Goal: Information Seeking & Learning: Check status

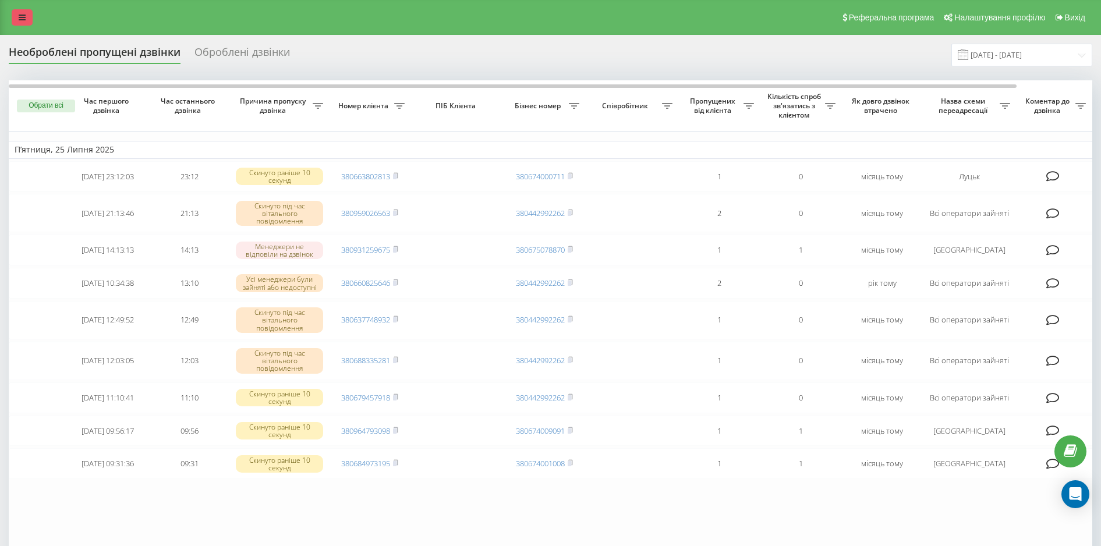
click at [17, 17] on link at bounding box center [22, 17] width 21 height 16
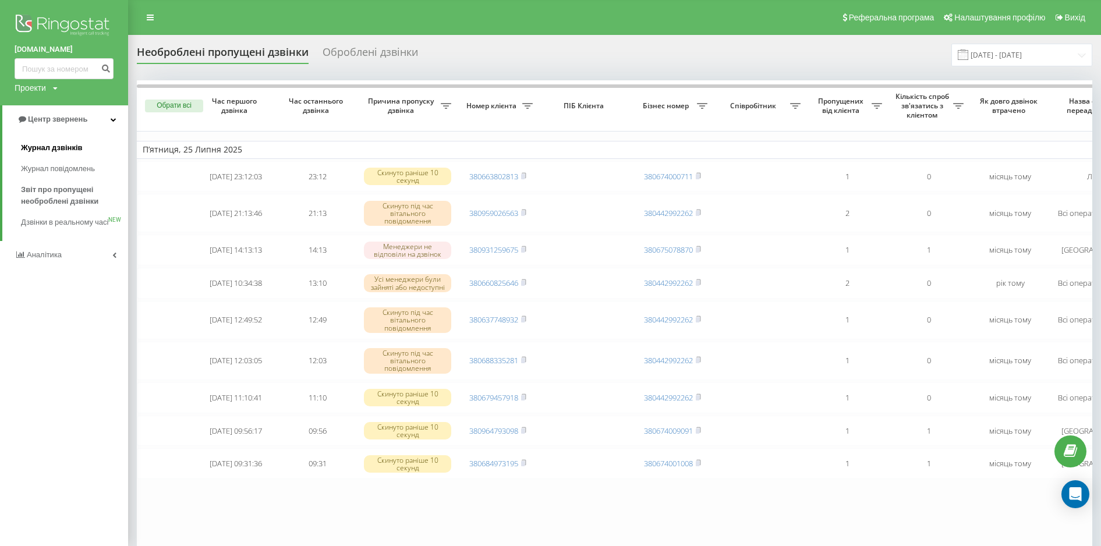
click at [77, 154] on span "Журнал дзвінків" at bounding box center [52, 148] width 62 height 12
click at [70, 150] on span "Журнал дзвінків" at bounding box center [52, 148] width 62 height 12
click at [70, 149] on span "Журнал дзвінків" at bounding box center [52, 148] width 62 height 12
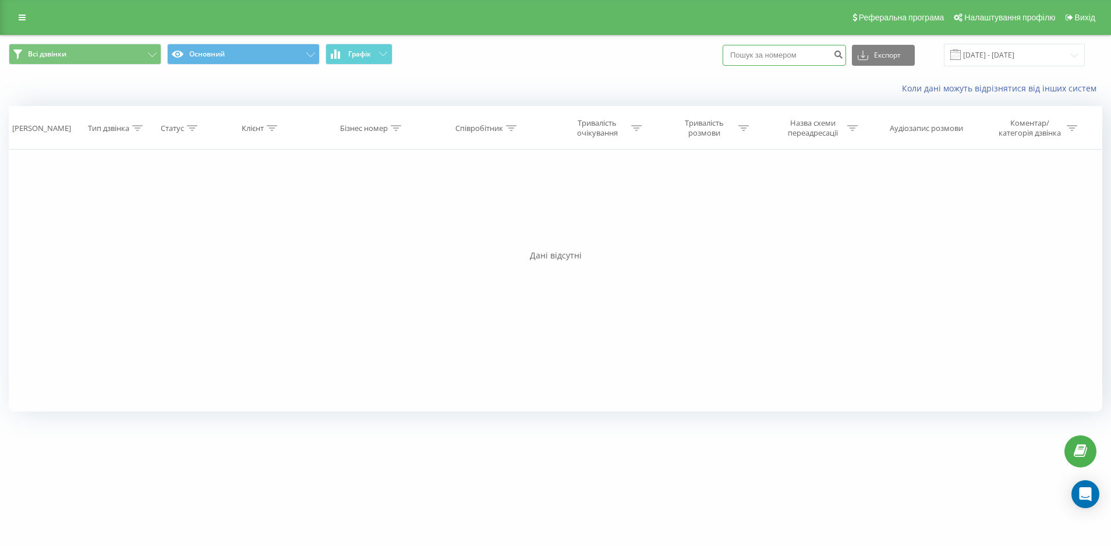
paste input "0964915530"
click at [906, 56] on button "Експорт" at bounding box center [883, 55] width 63 height 21
click at [878, 118] on span ".xlsx" at bounding box center [870, 118] width 17 height 11
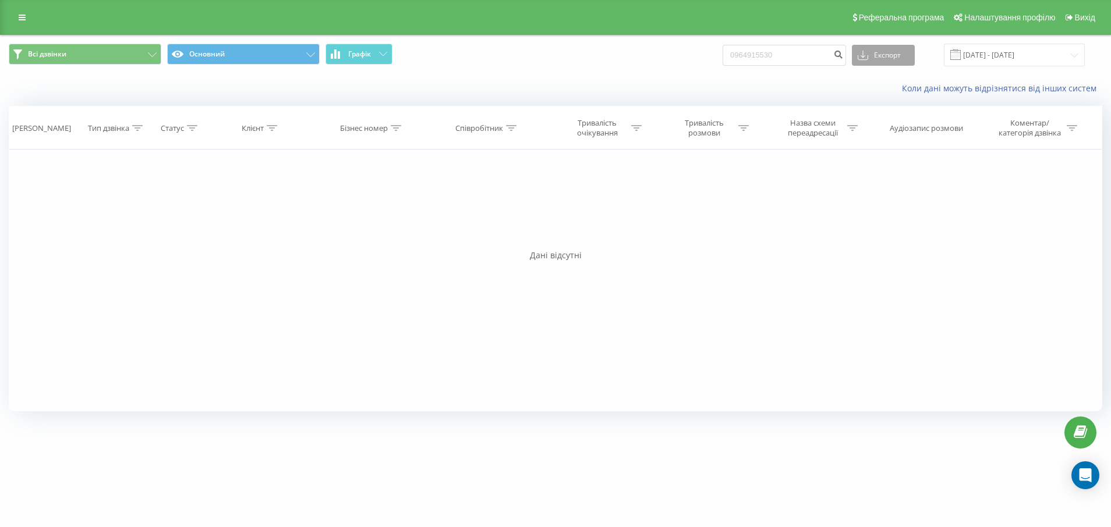
click at [905, 54] on button "Експорт" at bounding box center [883, 55] width 63 height 21
click at [889, 101] on div ".xls" at bounding box center [883, 97] width 62 height 21
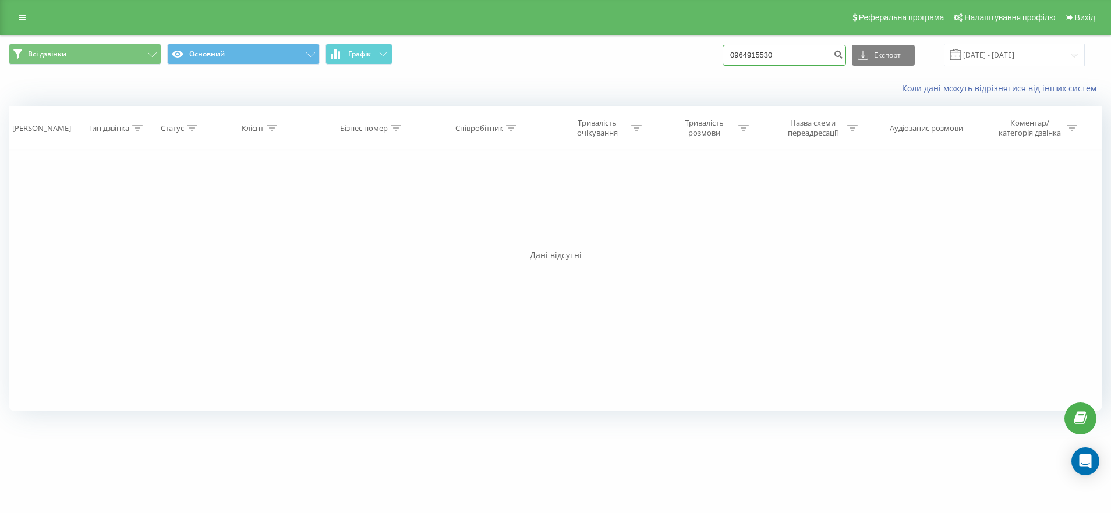
paste input "0964915530"
type input "09649155096491553030"
click at [843, 55] on icon "submit" at bounding box center [838, 52] width 10 height 7
click at [830, 55] on input "09649155096491553030" at bounding box center [783, 55] width 123 height 21
drag, startPoint x: 0, startPoint y: 0, endPoint x: 834, endPoint y: 53, distance: 835.9
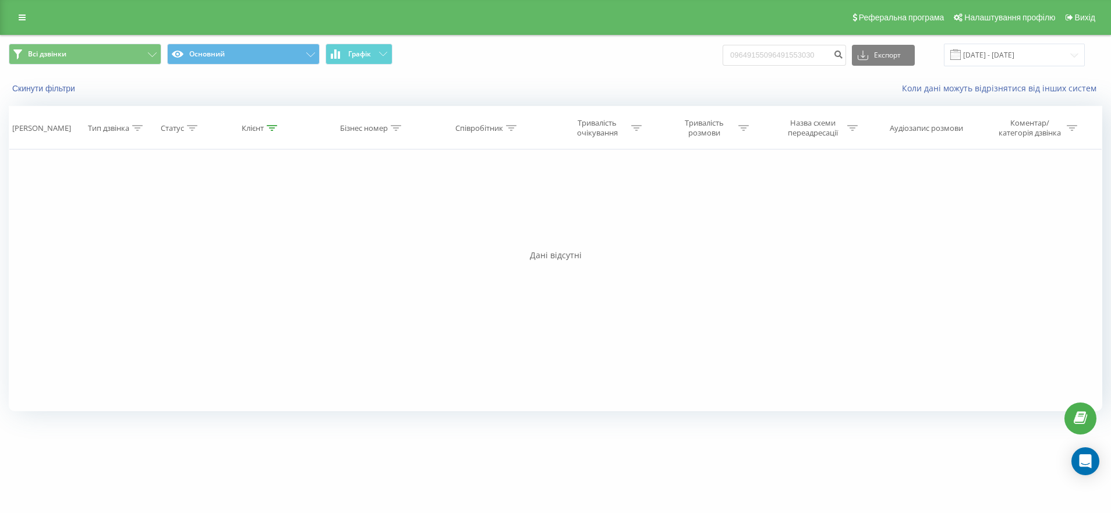
click at [834, 53] on input "09649155096491553030" at bounding box center [783, 55] width 123 height 21
type input "0"
type input "0964915530"
click at [843, 54] on icon "submit" at bounding box center [838, 52] width 10 height 7
click at [507, 127] on icon at bounding box center [511, 128] width 10 height 6
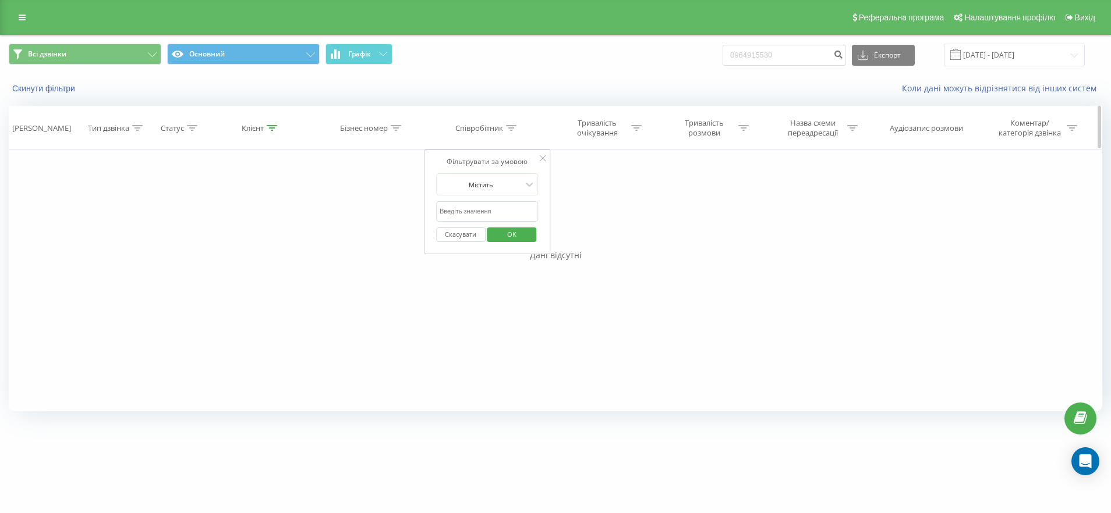
click at [923, 127] on div "Аудіозапис розмови" at bounding box center [926, 128] width 73 height 10
click at [540, 158] on icon at bounding box center [543, 158] width 6 height 6
click at [944, 125] on div "Аудіозапис розмови" at bounding box center [926, 128] width 73 height 10
click at [851, 130] on icon at bounding box center [852, 128] width 10 height 6
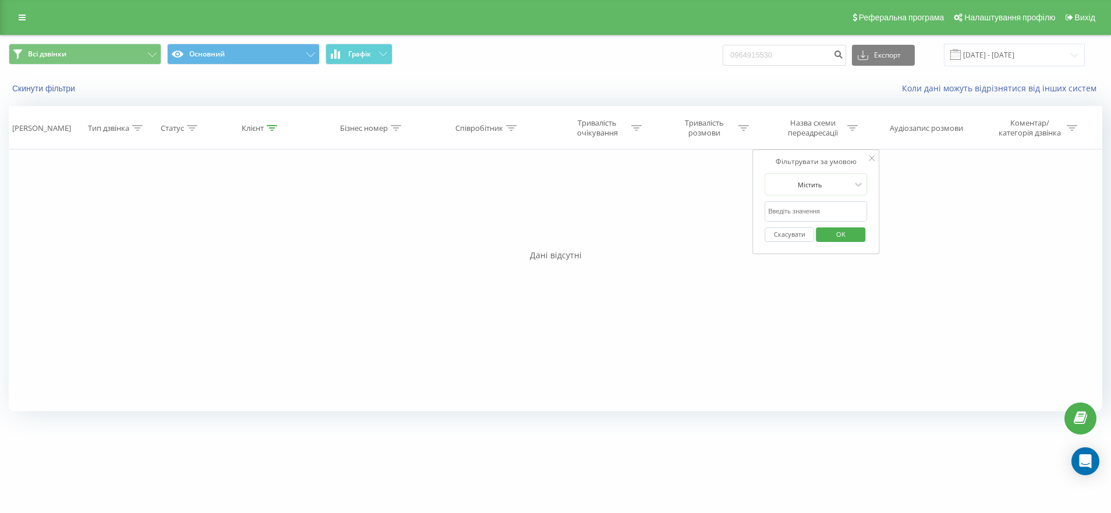
click at [983, 275] on div "Фільтрувати за умовою Дорівнює Введіть значення Скасувати OK Фільтрувати за умо…" at bounding box center [555, 281] width 1093 height 262
click at [939, 130] on div "Аудіозапис розмови" at bounding box center [926, 128] width 73 height 10
click at [938, 130] on div "Аудіозапис розмови" at bounding box center [926, 128] width 73 height 10
click at [870, 154] on div at bounding box center [872, 159] width 6 height 12
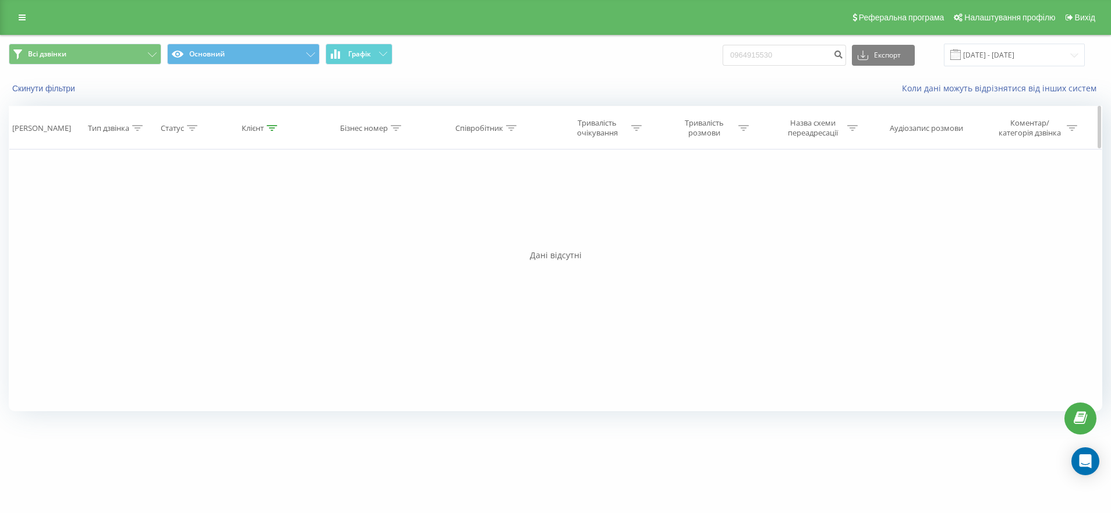
click at [934, 127] on div "Аудіозапис розмови" at bounding box center [926, 128] width 73 height 10
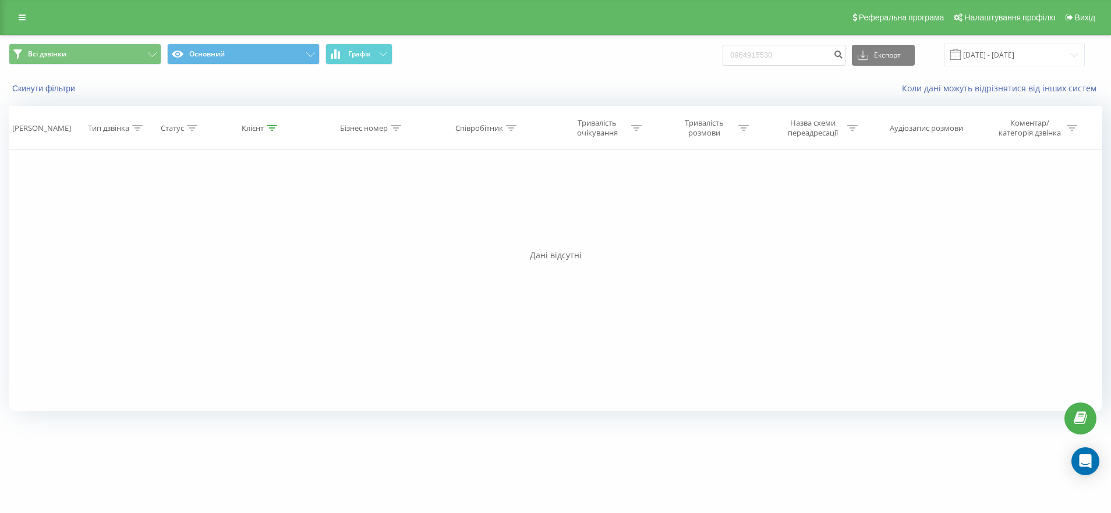
drag, startPoint x: 934, startPoint y: 127, endPoint x: 867, endPoint y: 266, distance: 153.9
click at [867, 267] on div "Фільтрувати за умовою Дорівнює Введіть значення Скасувати OK Фільтрувати за умо…" at bounding box center [555, 281] width 1093 height 262
click at [508, 126] on icon at bounding box center [511, 128] width 10 height 6
click at [698, 314] on div "Фільтрувати за умовою Дорівнює Введіть значення Скасувати OK Фільтрувати за умо…" at bounding box center [555, 281] width 1093 height 262
click at [540, 155] on icon at bounding box center [543, 158] width 6 height 6
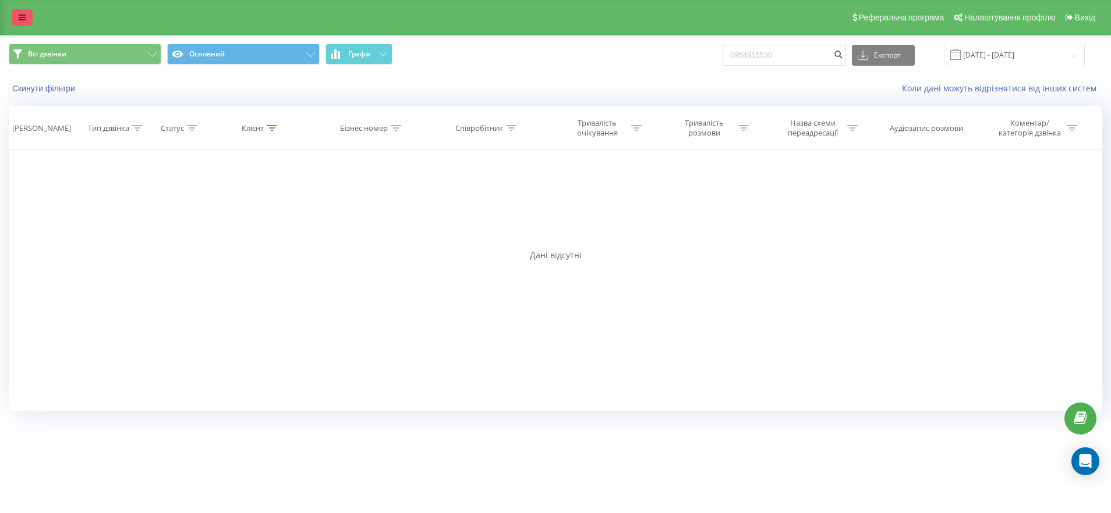
click at [24, 16] on icon at bounding box center [22, 17] width 7 height 8
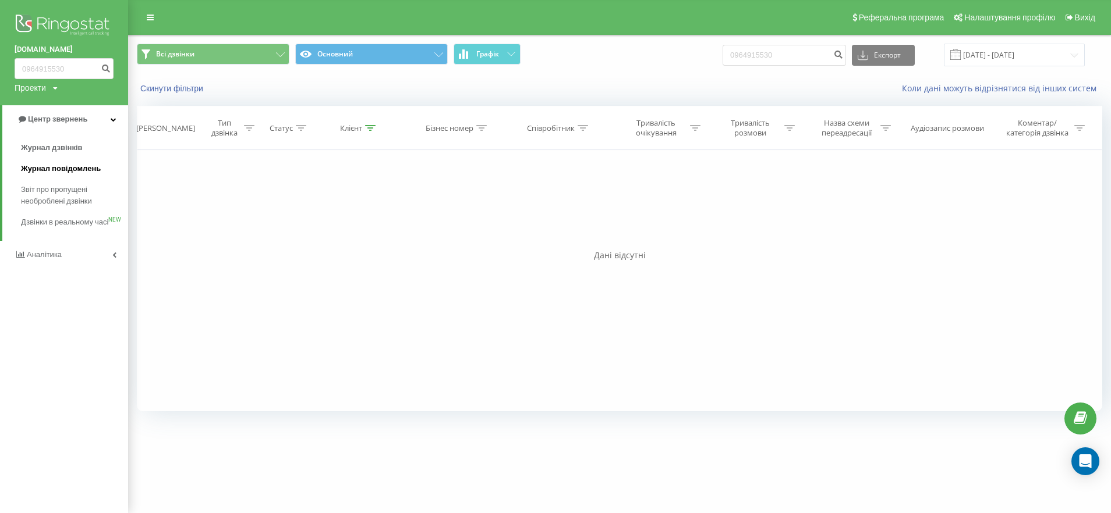
click at [80, 168] on span "Журнал повідомлень" at bounding box center [61, 169] width 80 height 12
click at [88, 118] on link "Центр звернень" at bounding box center [65, 119] width 126 height 28
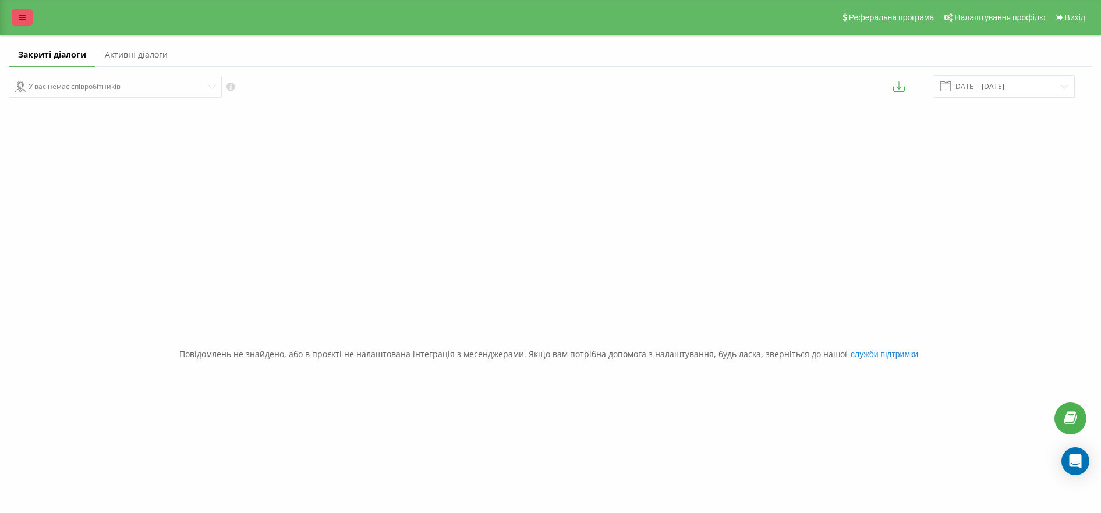
click at [22, 19] on icon at bounding box center [22, 17] width 7 height 8
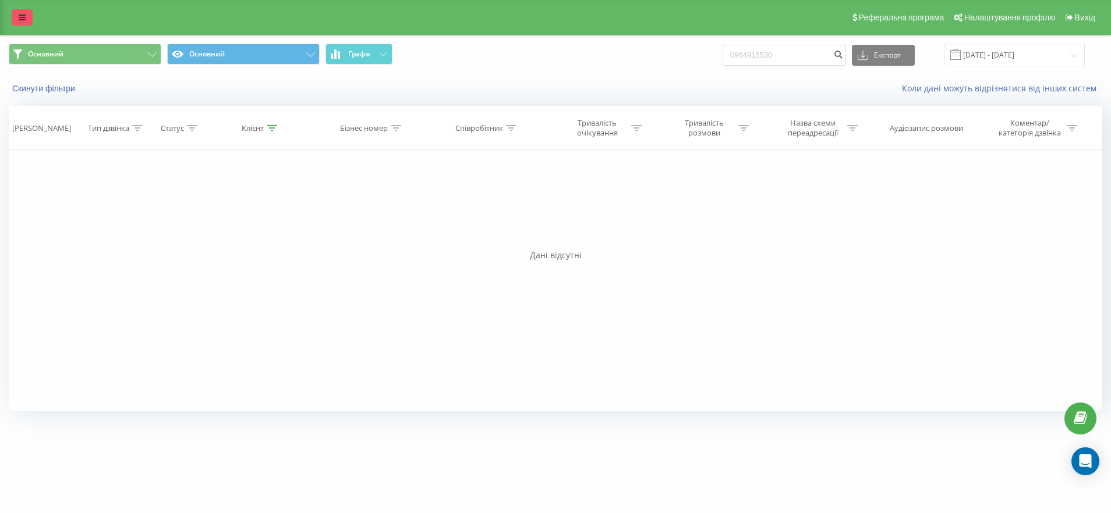
click at [20, 17] on icon at bounding box center [22, 17] width 7 height 8
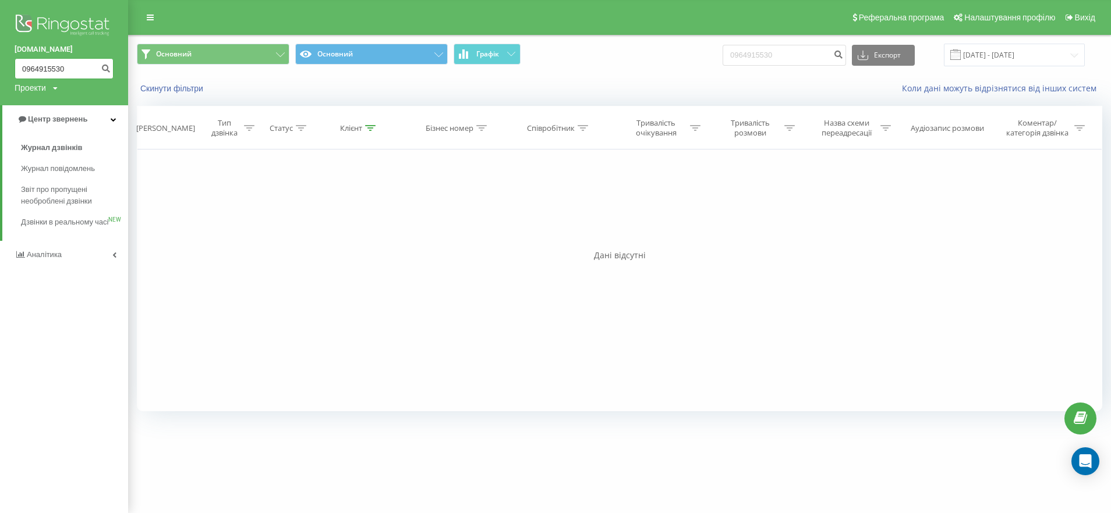
paste input "0964915530"
type input "09640964915530915530"
click at [98, 73] on button "submit" at bounding box center [106, 68] width 16 height 21
click at [98, 67] on button "submit" at bounding box center [106, 68] width 16 height 21
click at [98, 72] on button "submit" at bounding box center [106, 68] width 16 height 21
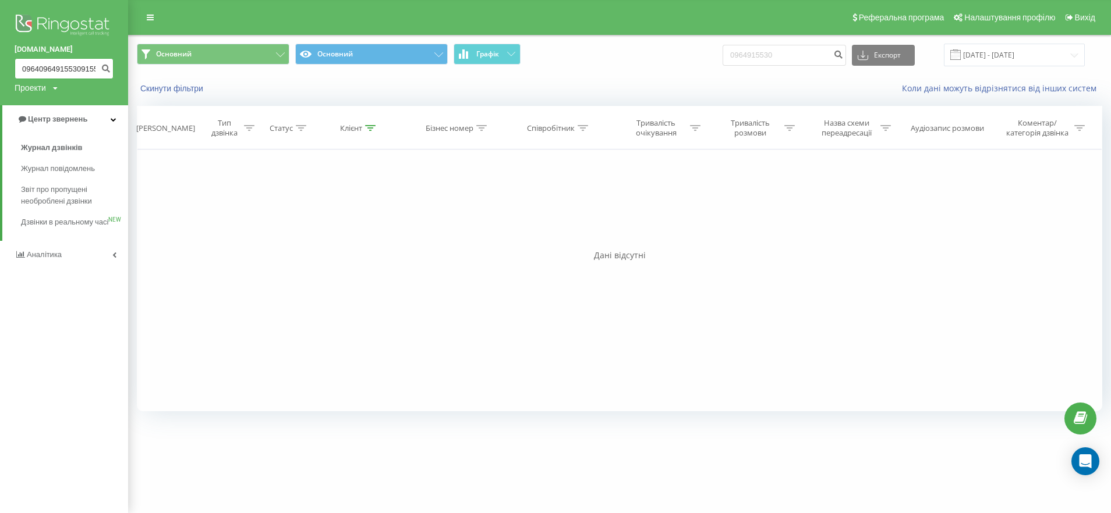
click at [96, 69] on input "09640964915530915530" at bounding box center [64, 68] width 99 height 21
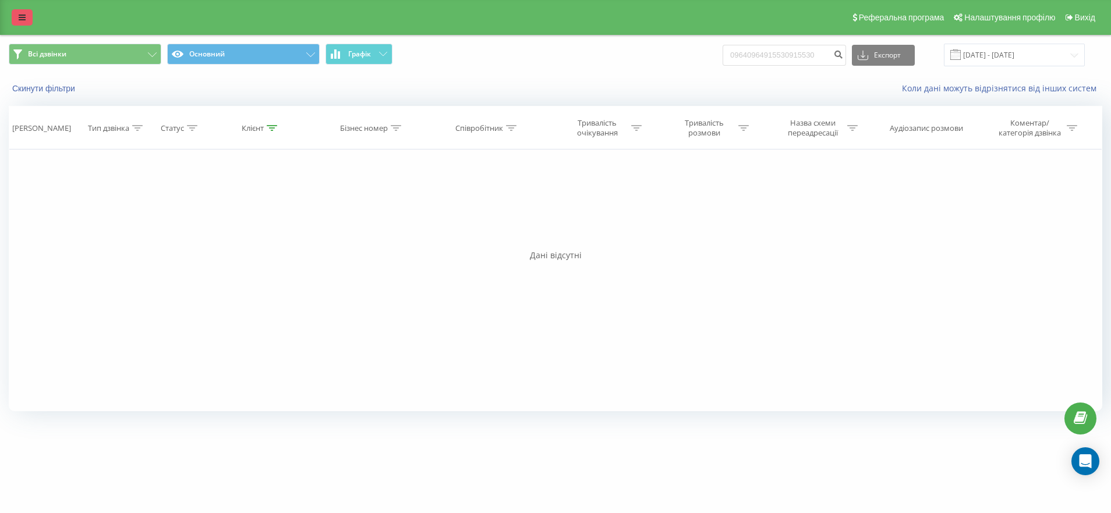
click at [19, 19] on icon at bounding box center [22, 17] width 7 height 8
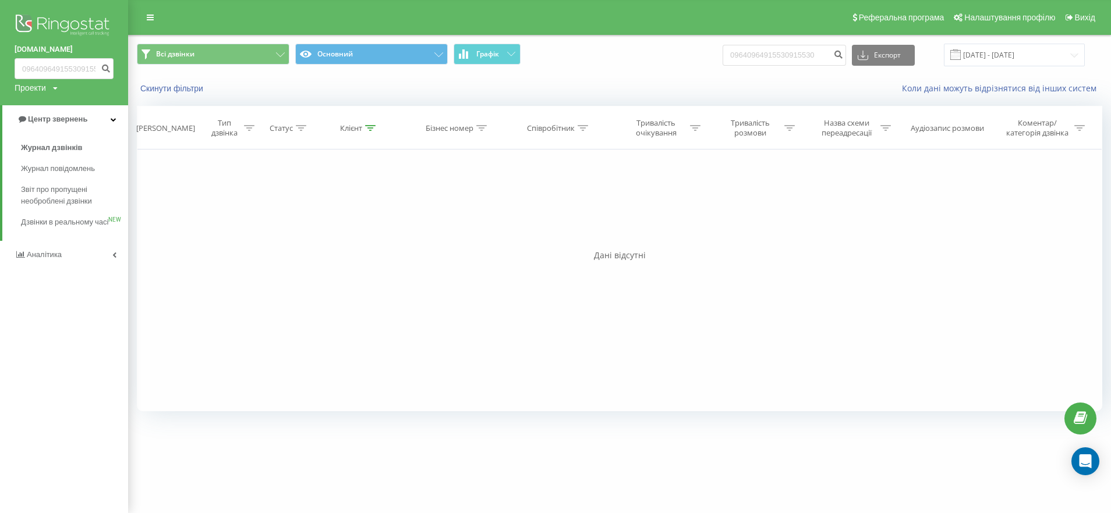
drag, startPoint x: 62, startPoint y: 70, endPoint x: 250, endPoint y: 258, distance: 265.5
click at [250, 258] on div "Дані відсутні" at bounding box center [619, 256] width 965 height 12
click at [95, 72] on input "09640964915530915530" at bounding box center [64, 68] width 99 height 21
click at [99, 69] on button "submit" at bounding box center [106, 68] width 16 height 21
click at [91, 70] on input "09640964915530915530" at bounding box center [64, 68] width 99 height 21
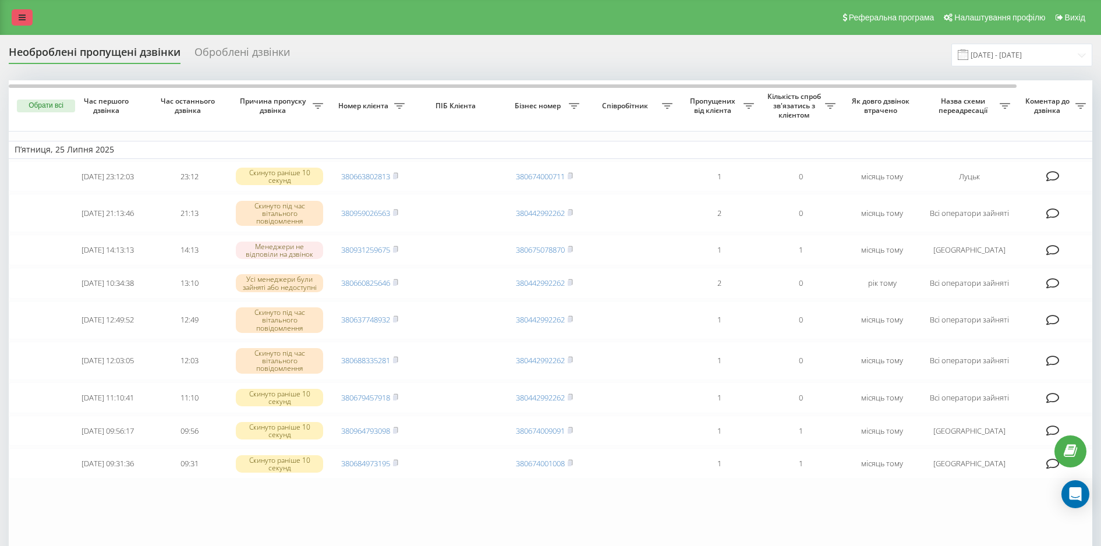
click at [29, 18] on link at bounding box center [22, 17] width 21 height 16
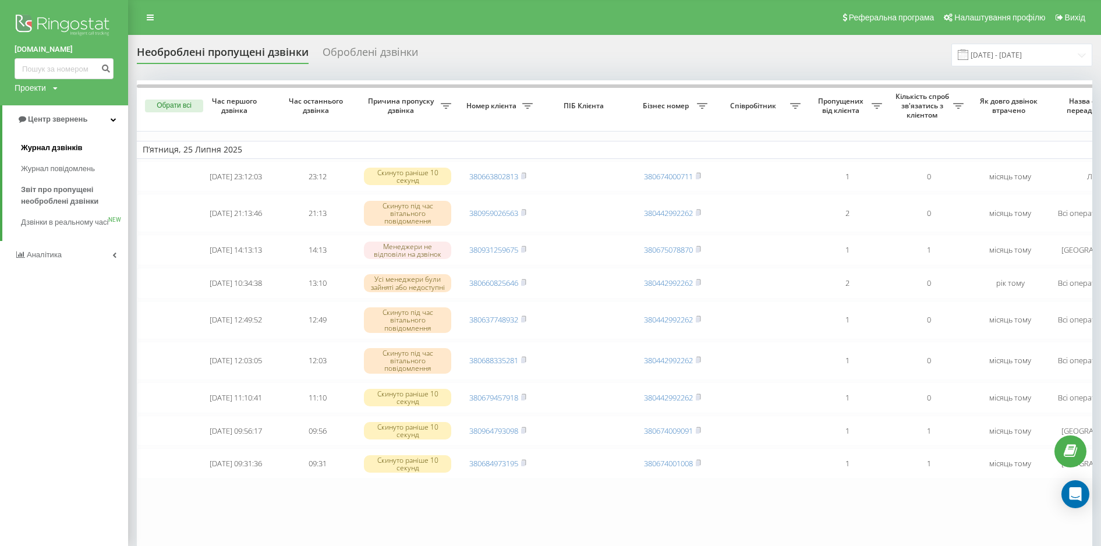
click at [63, 146] on span "Журнал дзвінків" at bounding box center [52, 148] width 62 height 12
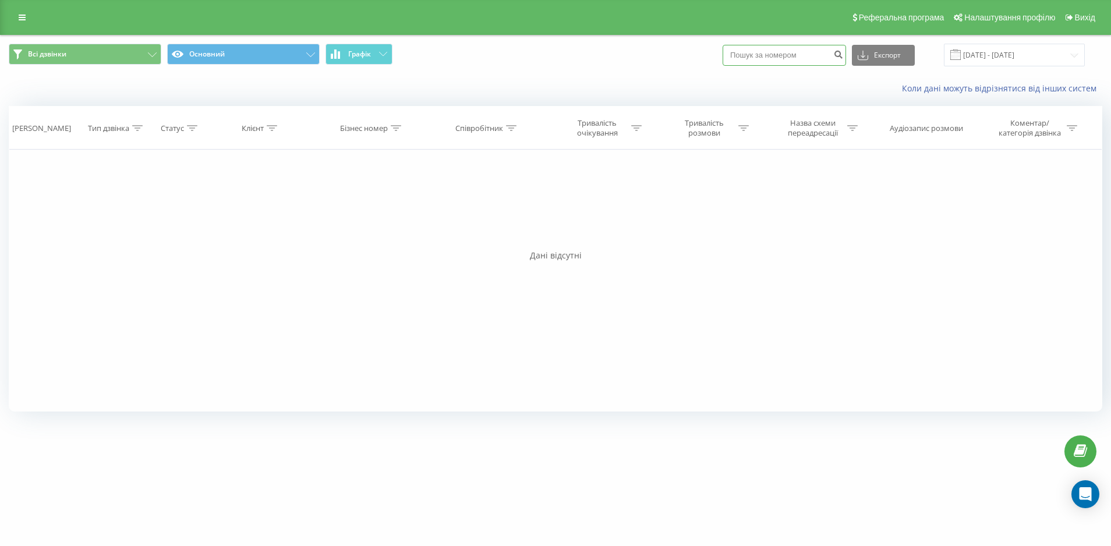
paste input "0964915530"
type input "0964915530"
click at [843, 52] on icon "submit" at bounding box center [838, 52] width 10 height 7
click at [189, 128] on icon at bounding box center [192, 128] width 10 height 6
click at [265, 128] on div "Клієнт" at bounding box center [260, 128] width 36 height 10
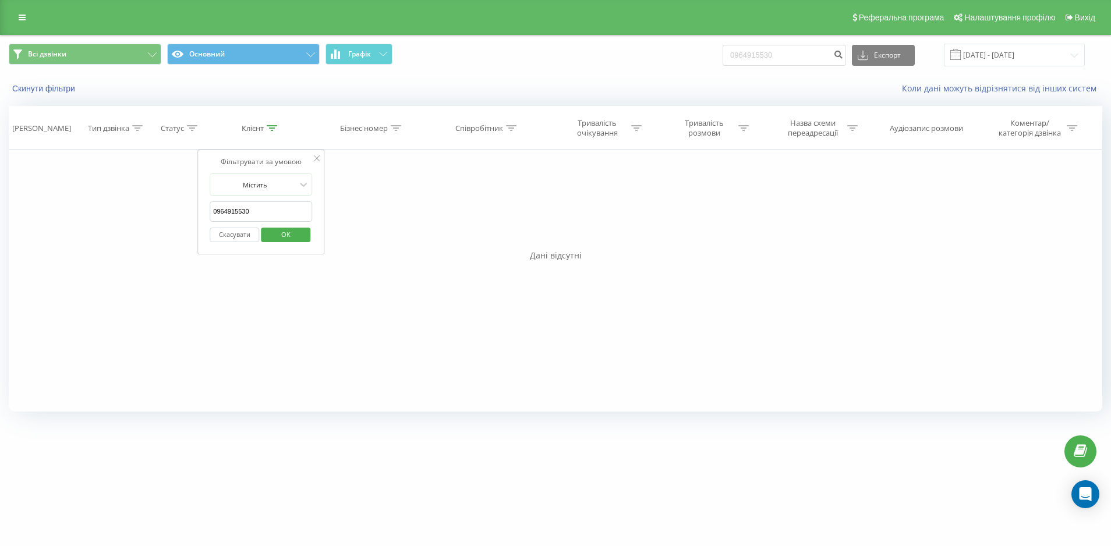
click at [281, 231] on span "OK" at bounding box center [286, 234] width 33 height 18
click at [396, 128] on icon at bounding box center [396, 128] width 10 height 6
click at [431, 160] on div "Фільтрувати за умовою Містить Скасувати OK" at bounding box center [372, 202] width 127 height 105
click at [429, 154] on div at bounding box center [427, 159] width 6 height 12
click at [23, 22] on link at bounding box center [22, 17] width 21 height 16
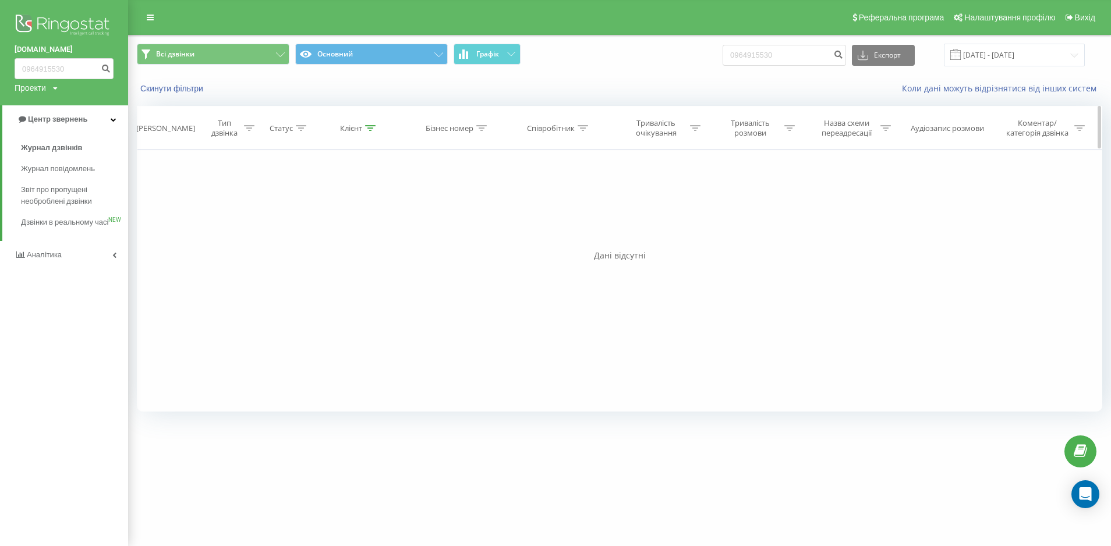
click at [884, 126] on icon at bounding box center [885, 128] width 10 height 6
click at [881, 185] on div at bounding box center [843, 184] width 83 height 11
click at [907, 155] on icon at bounding box center [905, 158] width 6 height 6
click at [1055, 55] on input "21.05.2025 - 21.08.2025" at bounding box center [1014, 55] width 141 height 23
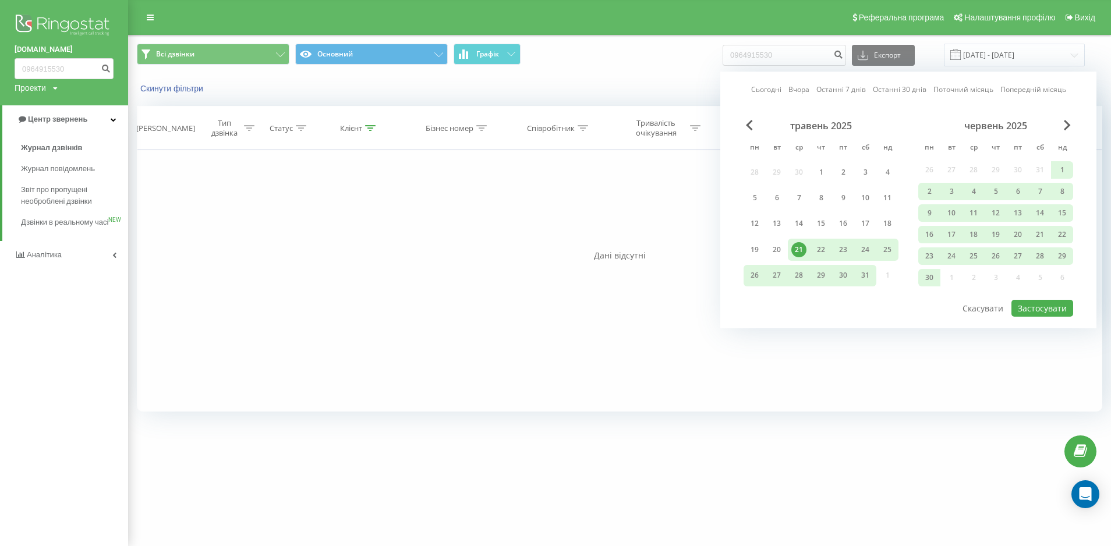
click at [768, 92] on link "Сьогодні" at bounding box center [766, 89] width 30 height 11
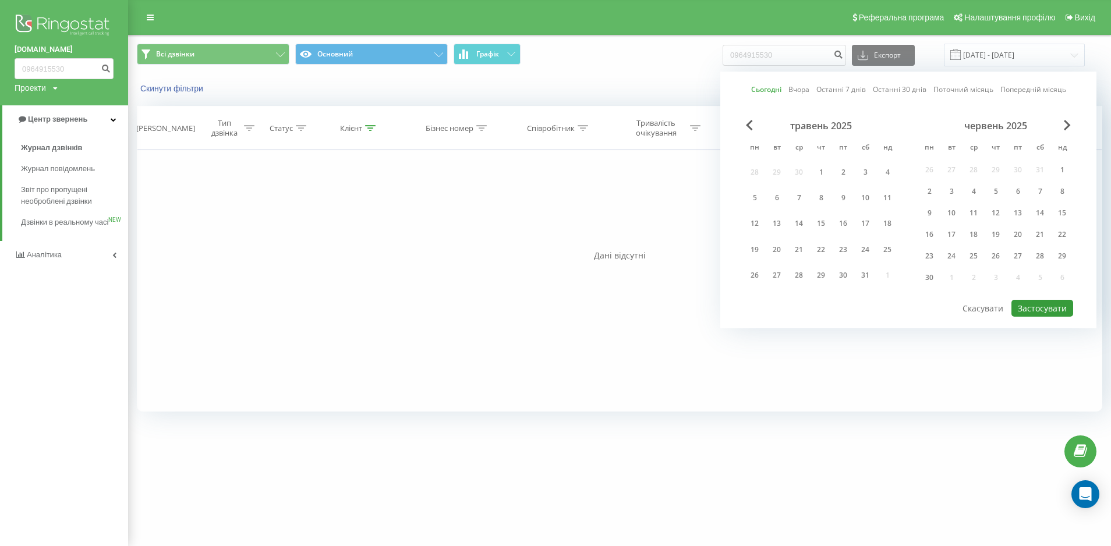
click at [1050, 306] on button "Застосувати" at bounding box center [1042, 308] width 62 height 17
type input "[DATE] - [DATE]"
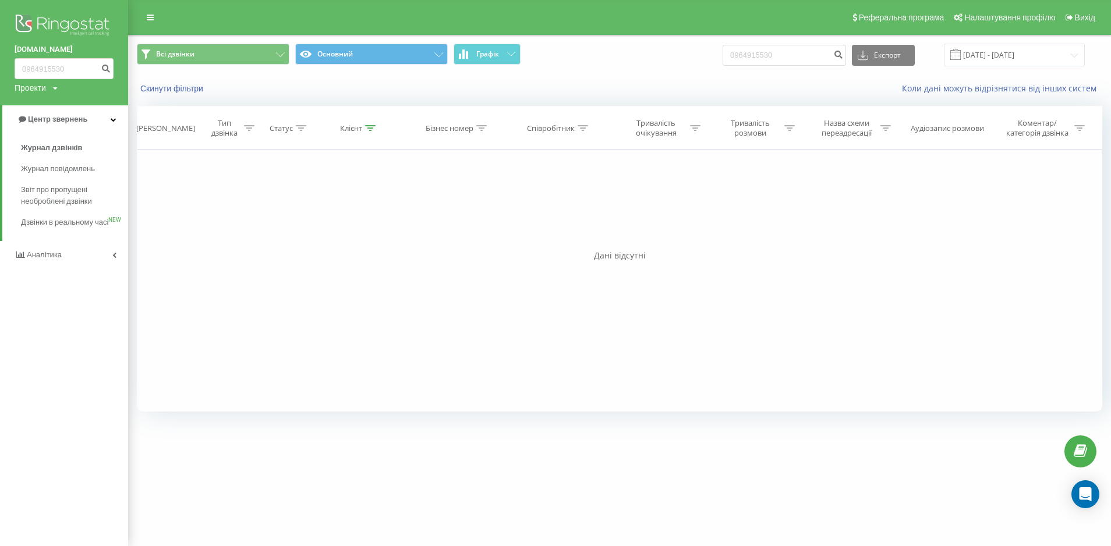
drag, startPoint x: 762, startPoint y: 55, endPoint x: 836, endPoint y: 268, distance: 225.5
click at [836, 268] on div "Фільтрувати за умовою Дорівнює Введіть значення Скасувати OK Фільтрувати за умо…" at bounding box center [619, 281] width 965 height 262
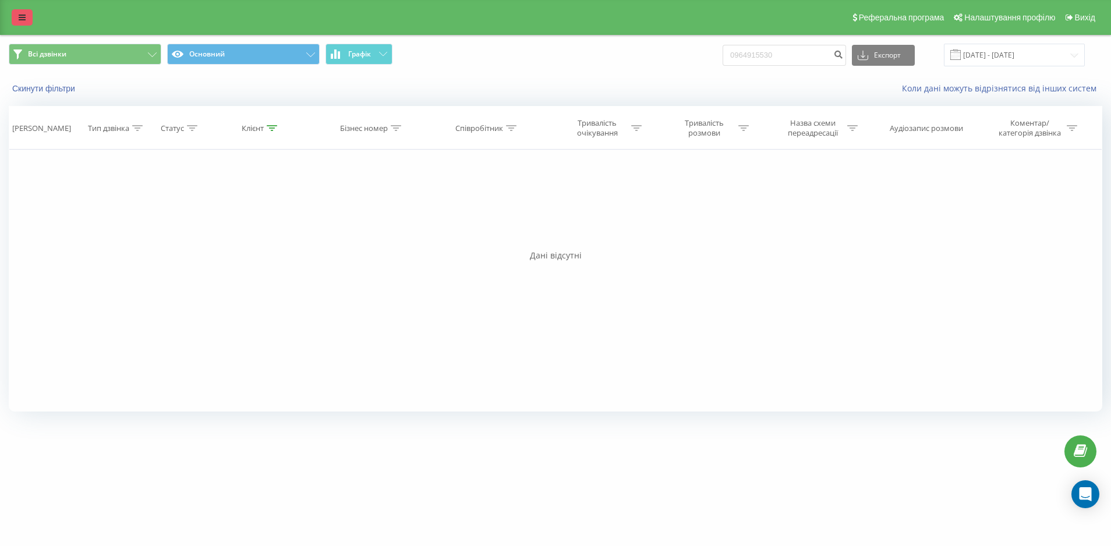
click at [19, 18] on icon at bounding box center [22, 17] width 7 height 8
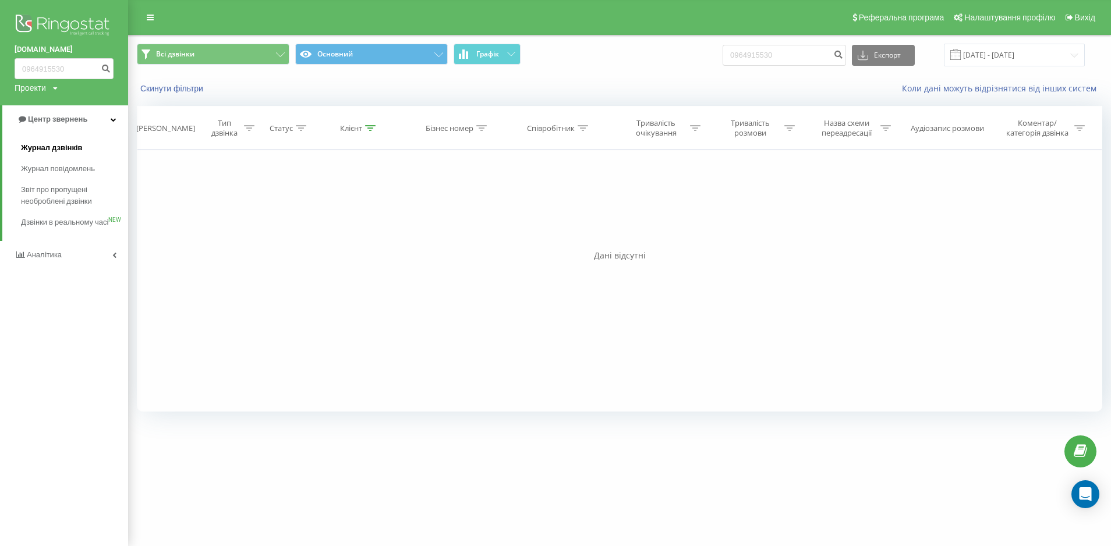
click at [33, 150] on span "Журнал дзвінків" at bounding box center [52, 148] width 62 height 12
click at [65, 196] on span "Звіт про пропущені необроблені дзвінки" at bounding box center [71, 195] width 101 height 23
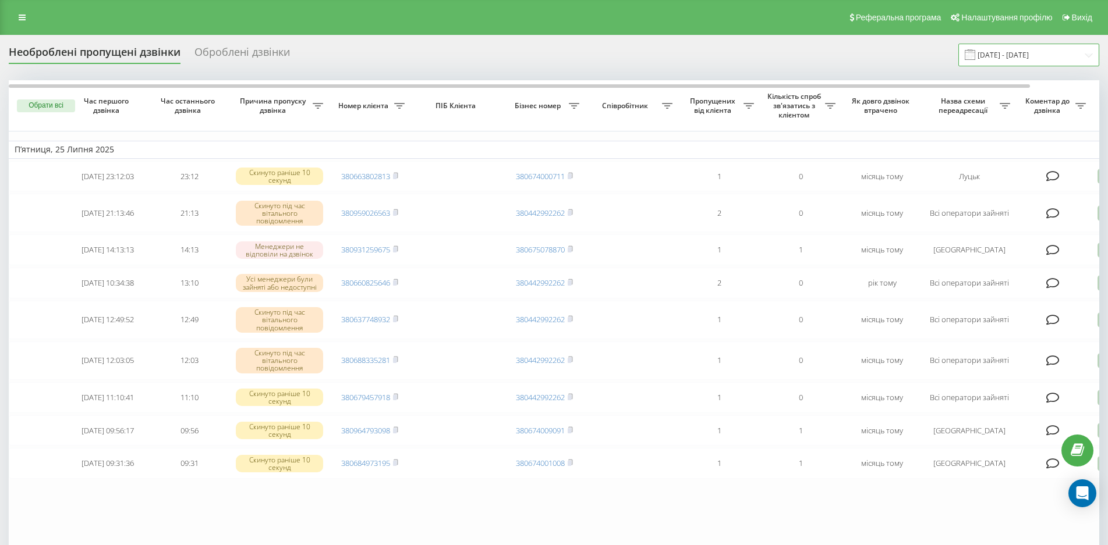
click at [1058, 58] on input "[DATE] - [DATE]" at bounding box center [1028, 55] width 141 height 23
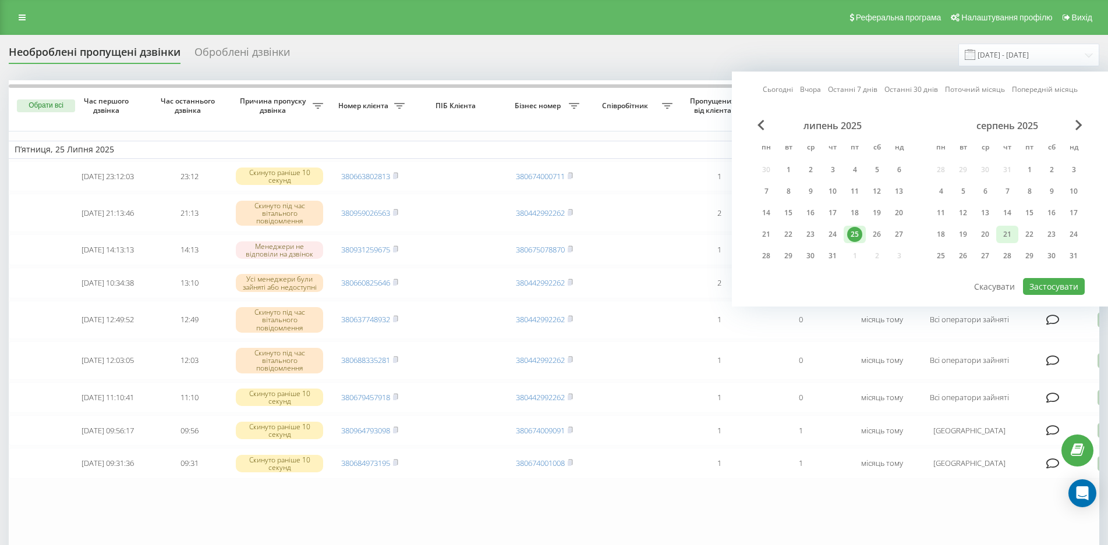
click at [1008, 236] on div "21" at bounding box center [1007, 234] width 15 height 15
click at [1069, 288] on button "Застосувати" at bounding box center [1054, 286] width 62 height 17
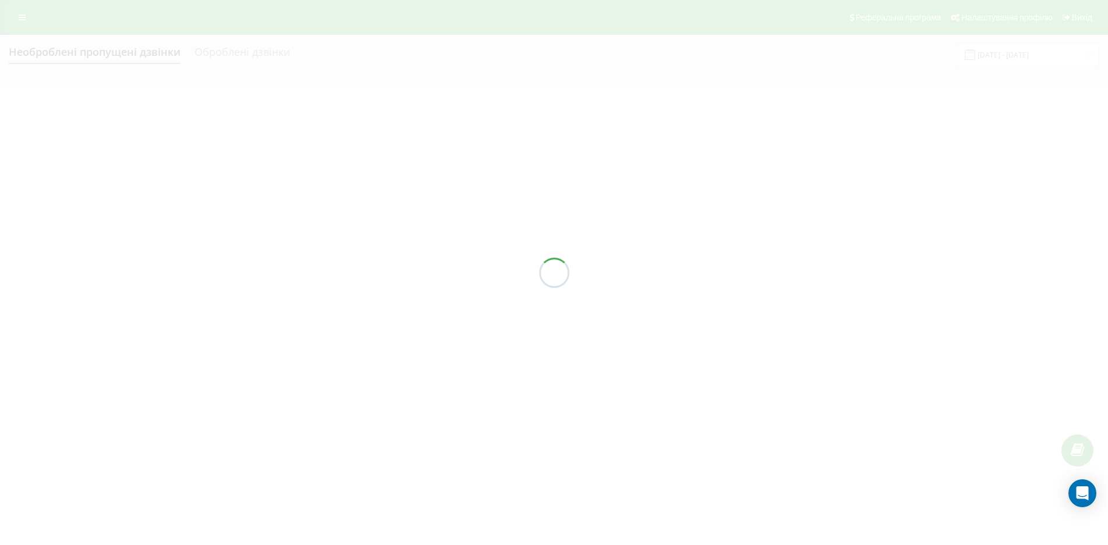
type input "[DATE] - [DATE]"
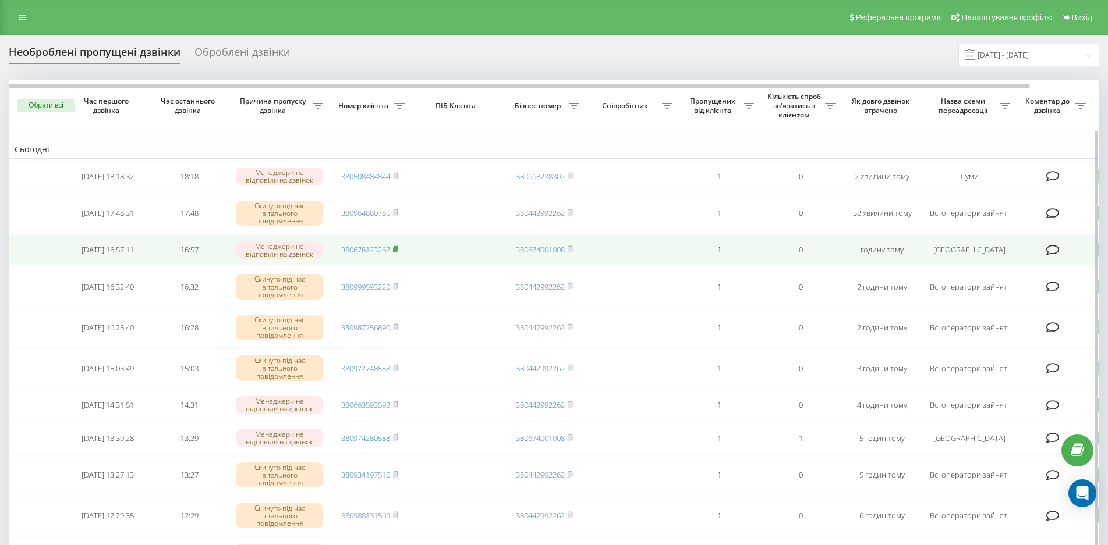
click at [394, 250] on rect at bounding box center [394, 249] width 3 height 5
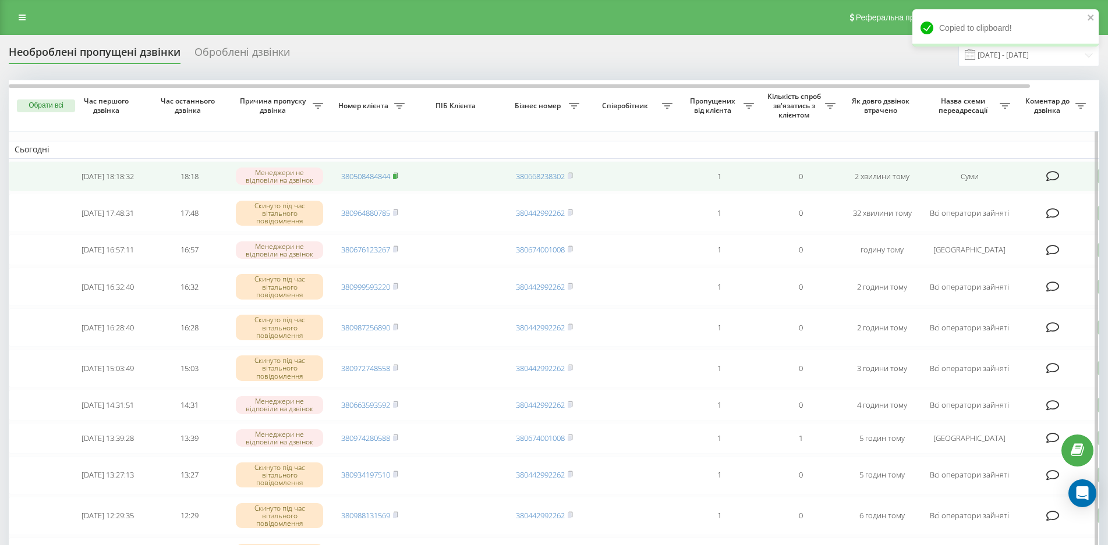
click at [394, 176] on rect at bounding box center [394, 176] width 3 height 5
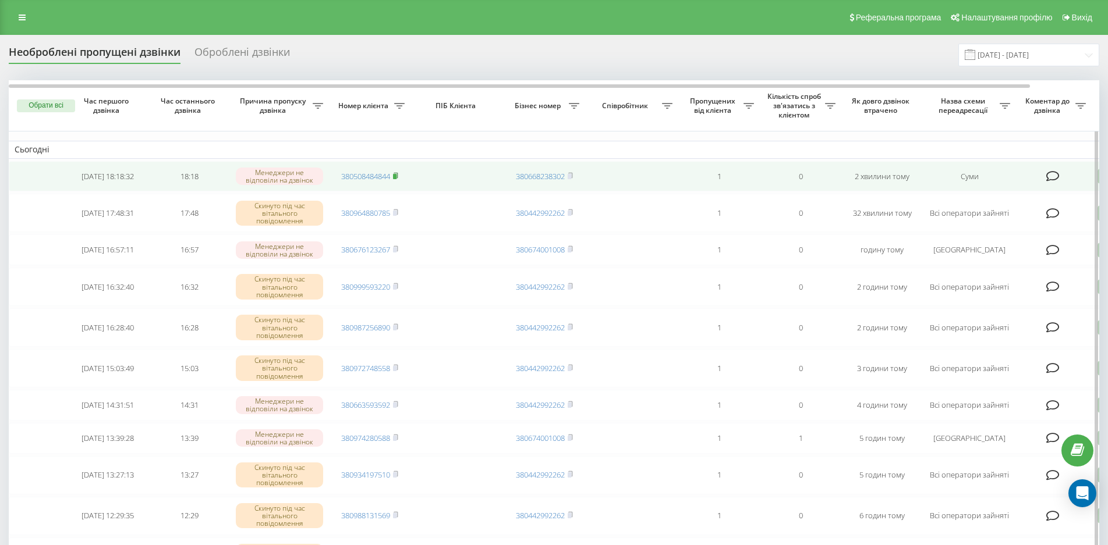
click at [394, 179] on span at bounding box center [395, 176] width 5 height 10
